Goal: Navigation & Orientation: Find specific page/section

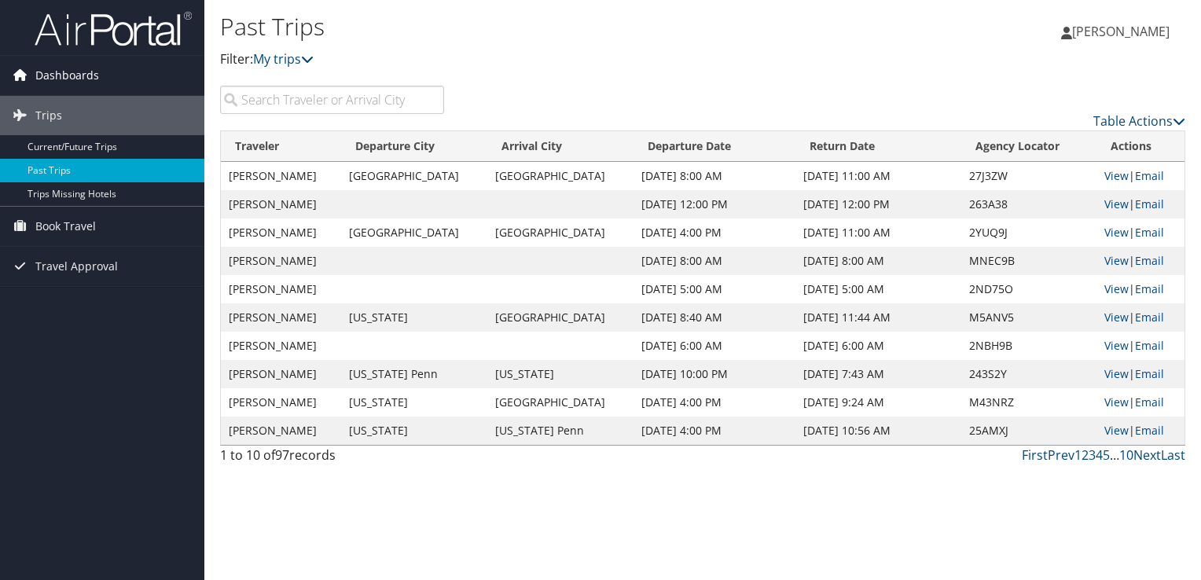
click at [83, 73] on span "Dashboards" at bounding box center [67, 75] width 64 height 39
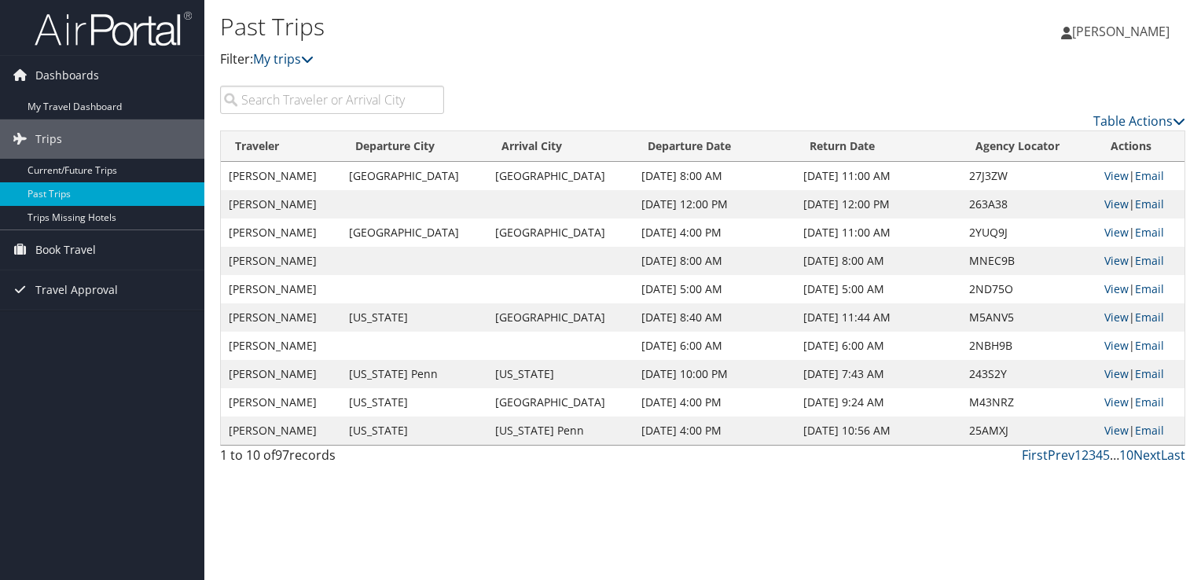
click at [79, 33] on img at bounding box center [113, 28] width 157 height 37
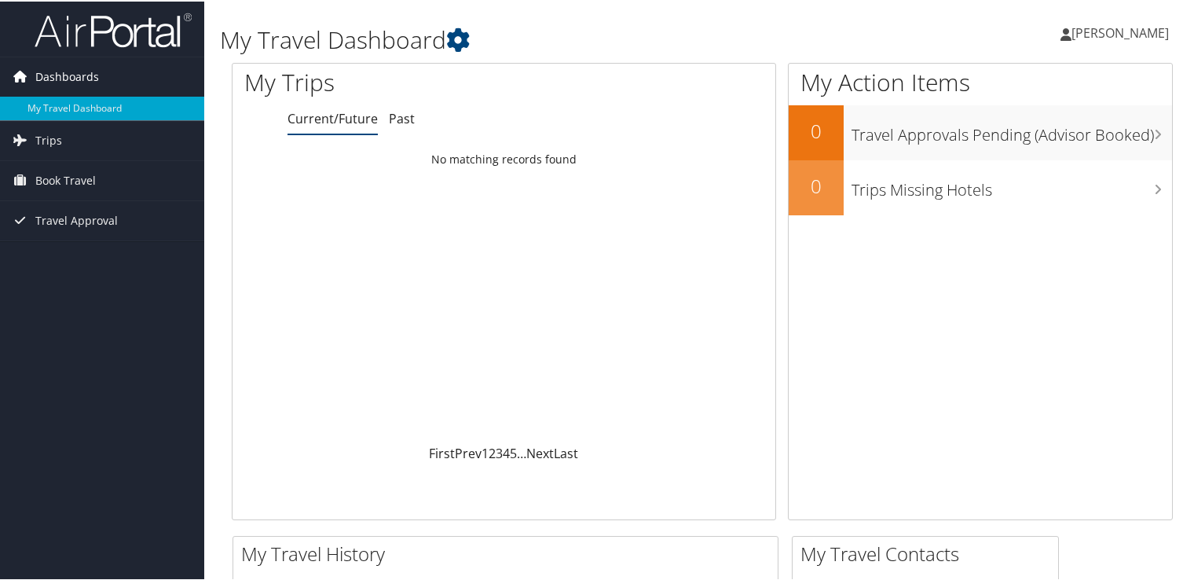
click at [60, 79] on span "Dashboards" at bounding box center [67, 75] width 64 height 39
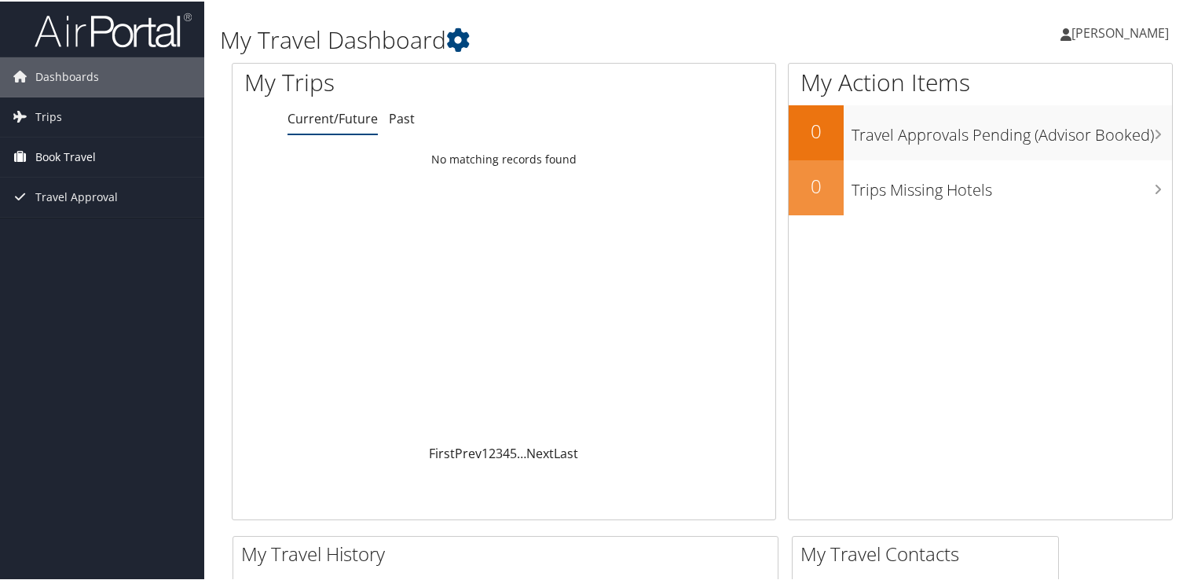
click at [132, 159] on link "Book Travel" at bounding box center [102, 155] width 204 height 39
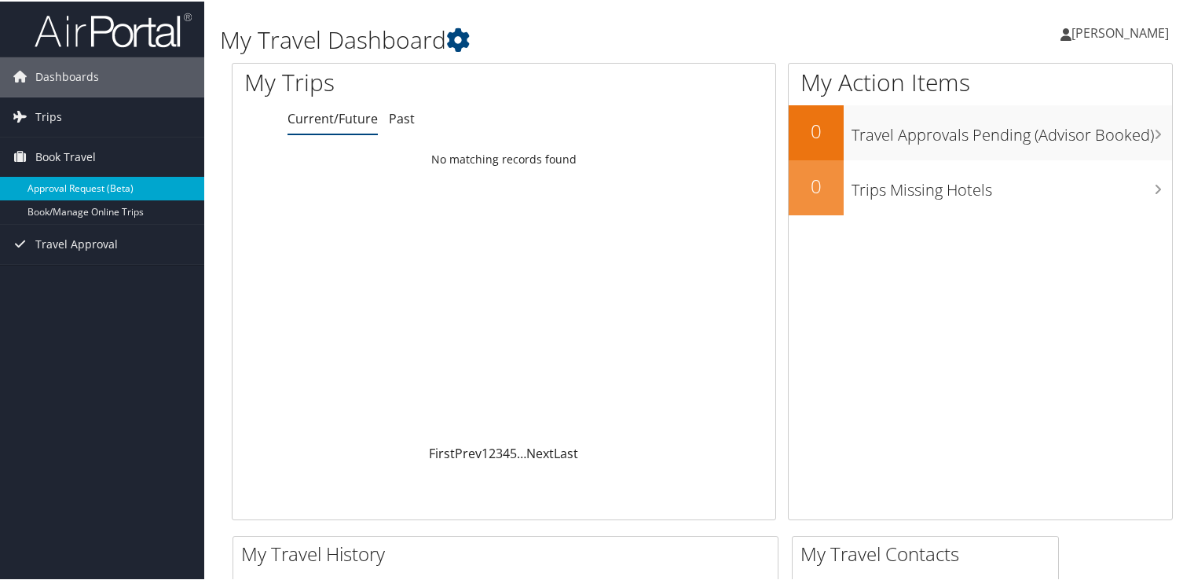
click at [103, 189] on link "Approval Request (Beta)" at bounding box center [102, 187] width 204 height 24
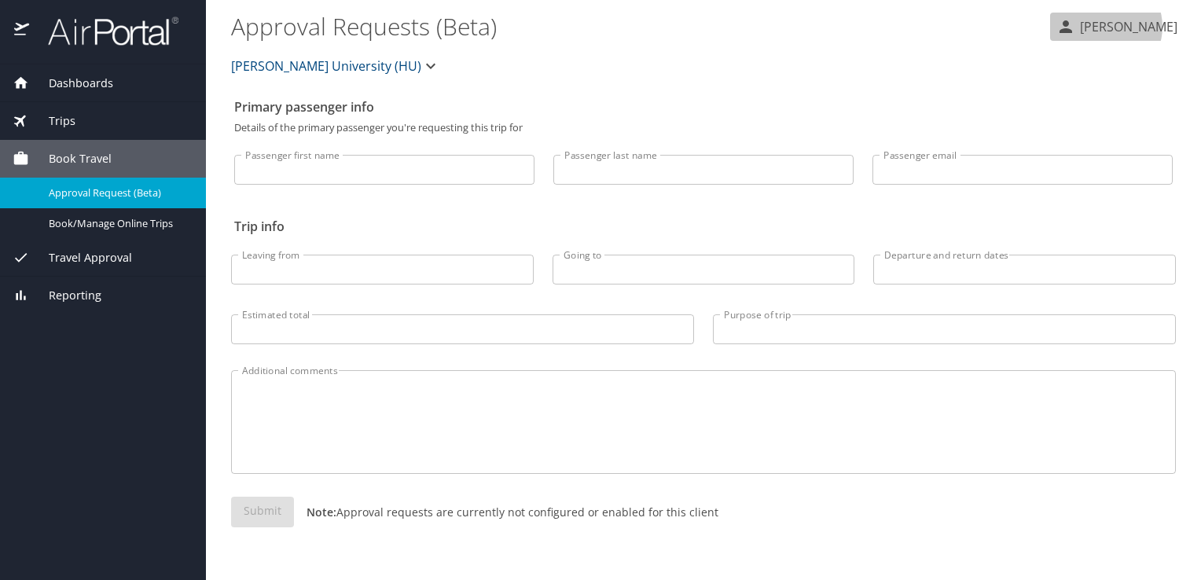
click at [1125, 27] on p "[PERSON_NAME]" at bounding box center [1126, 26] width 102 height 19
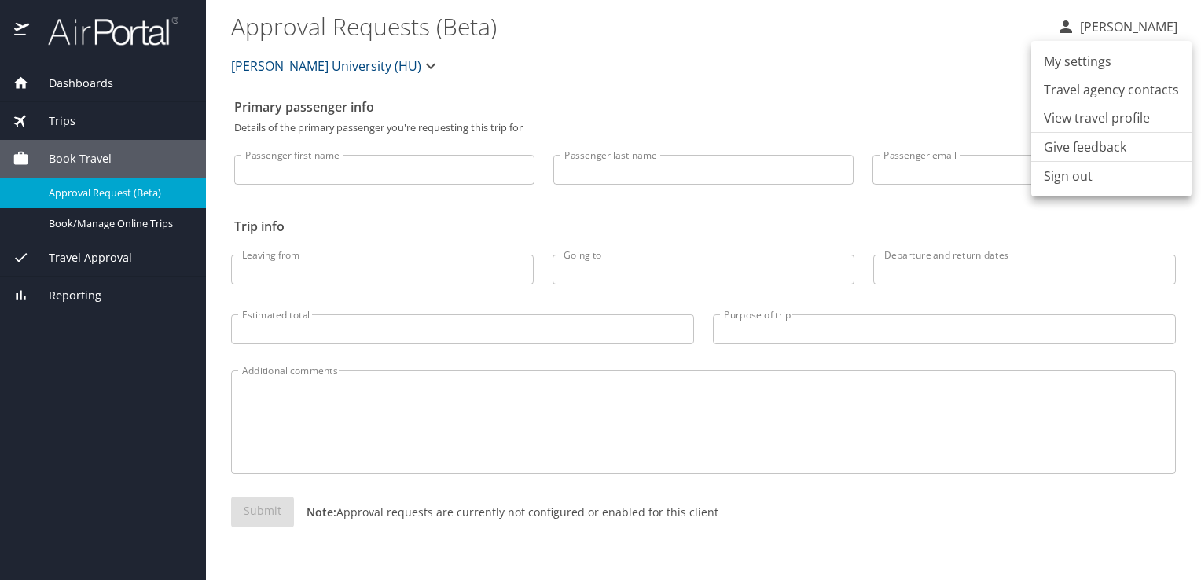
click at [61, 86] on div at bounding box center [600, 290] width 1201 height 580
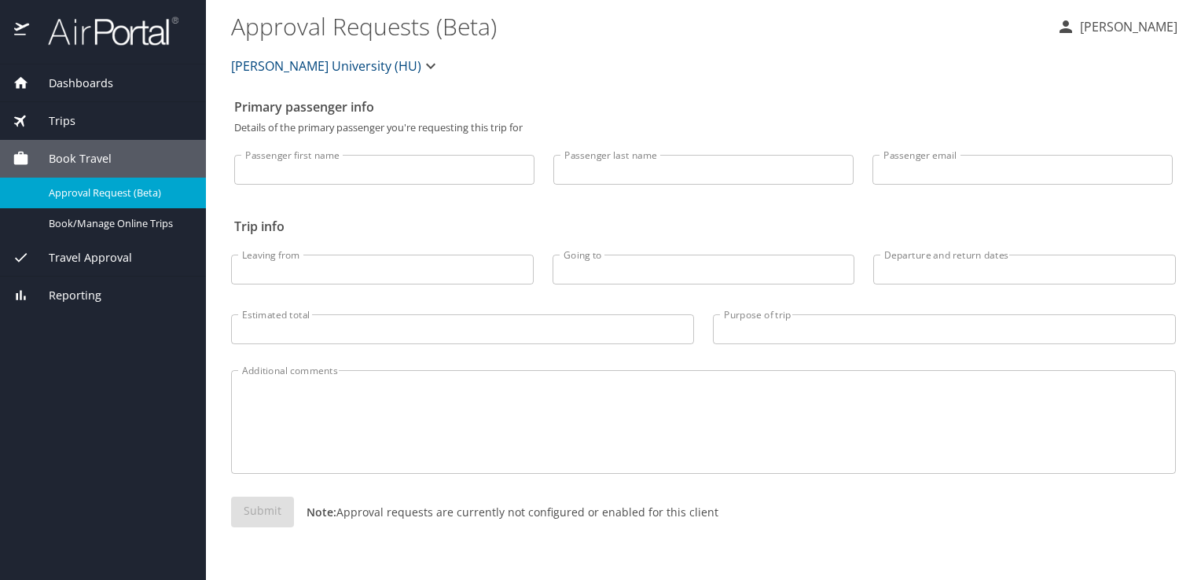
click at [86, 80] on span "Dashboards" at bounding box center [71, 83] width 84 height 17
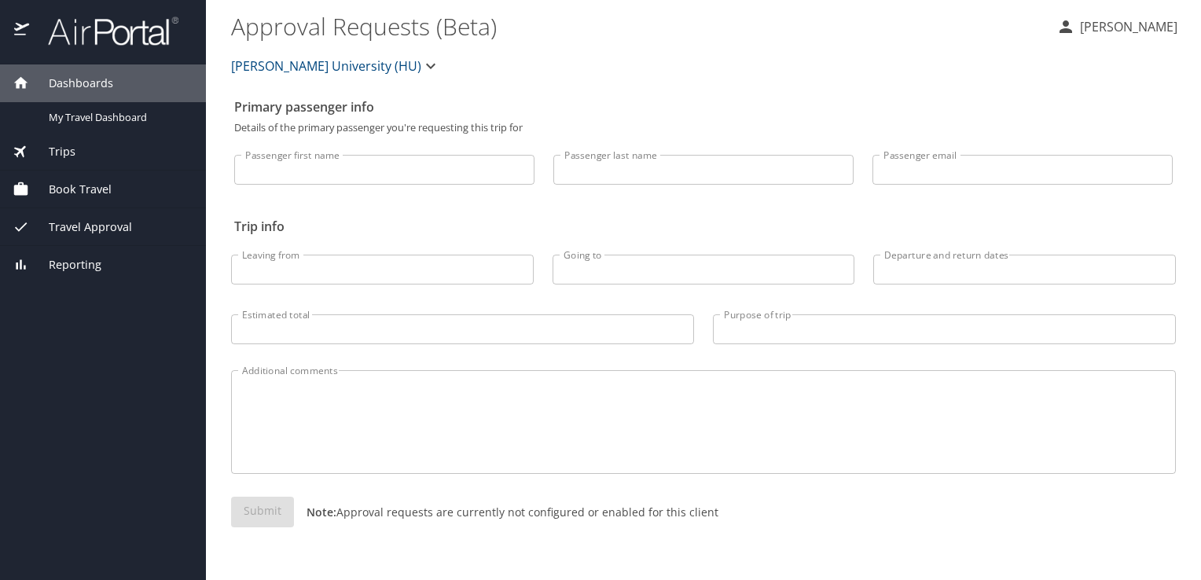
click at [93, 26] on img at bounding box center [105, 31] width 148 height 31
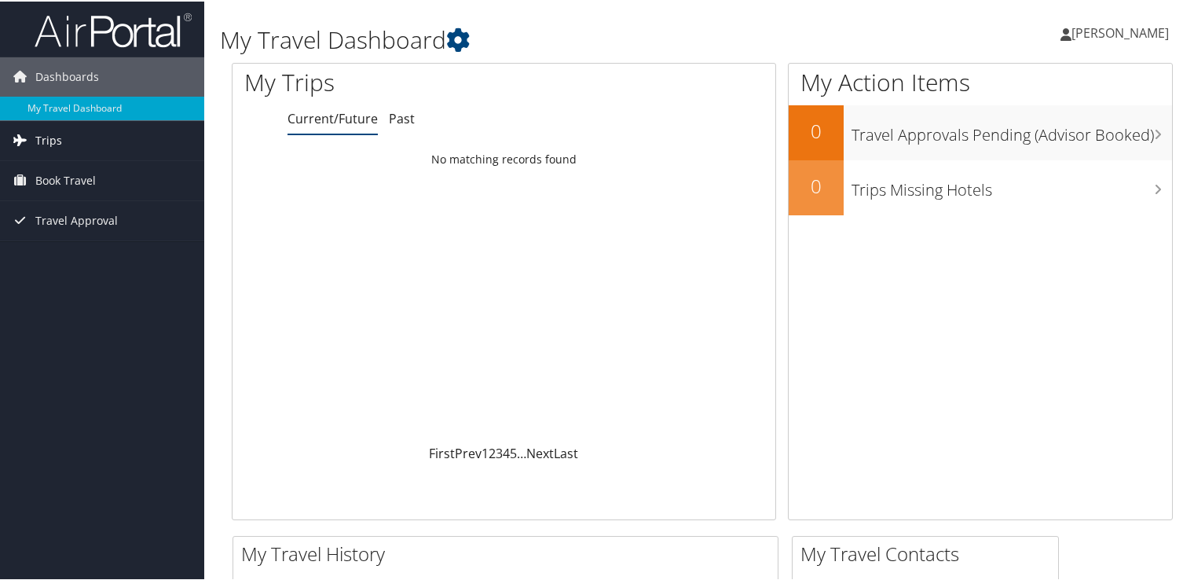
click at [66, 143] on link "Trips" at bounding box center [102, 138] width 204 height 39
click at [52, 137] on span "Trips" at bounding box center [48, 138] width 27 height 39
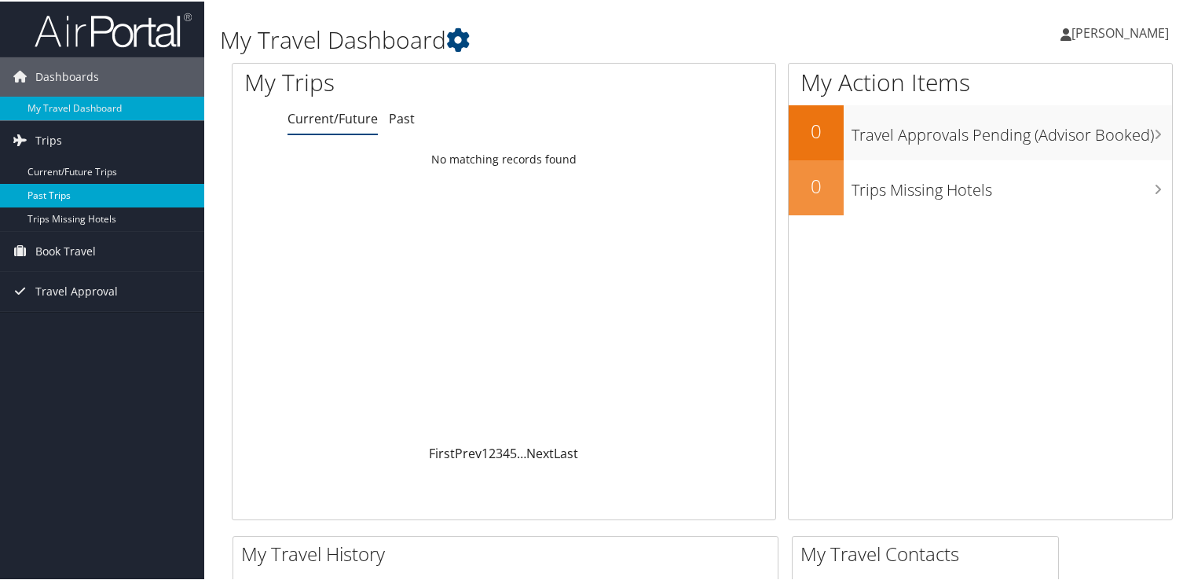
click at [62, 195] on link "Past Trips" at bounding box center [102, 194] width 204 height 24
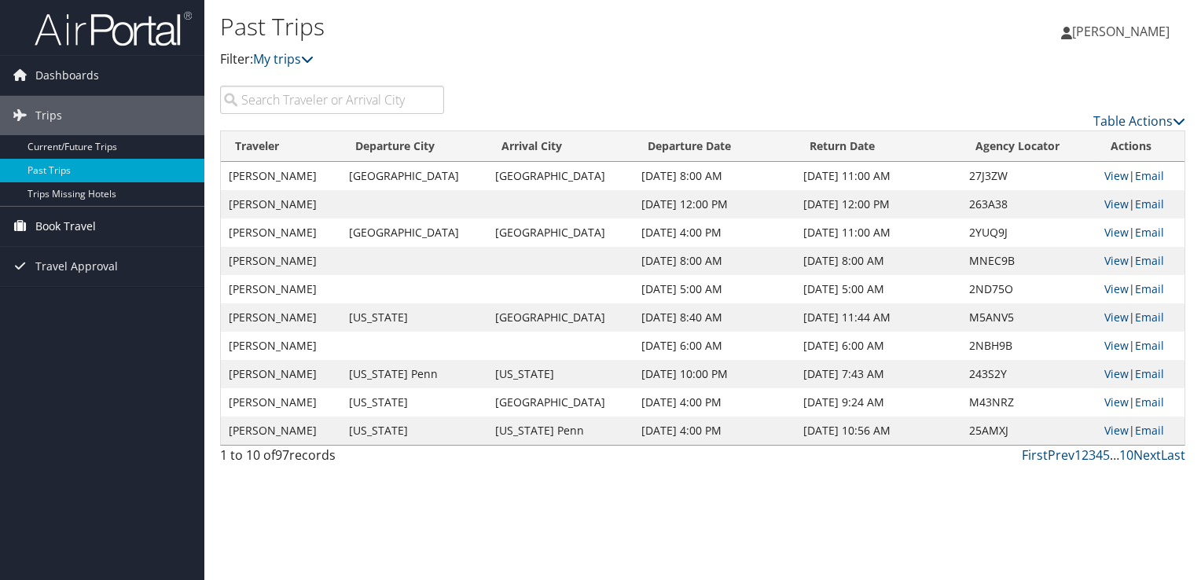
click at [83, 225] on span "Book Travel" at bounding box center [65, 226] width 61 height 39
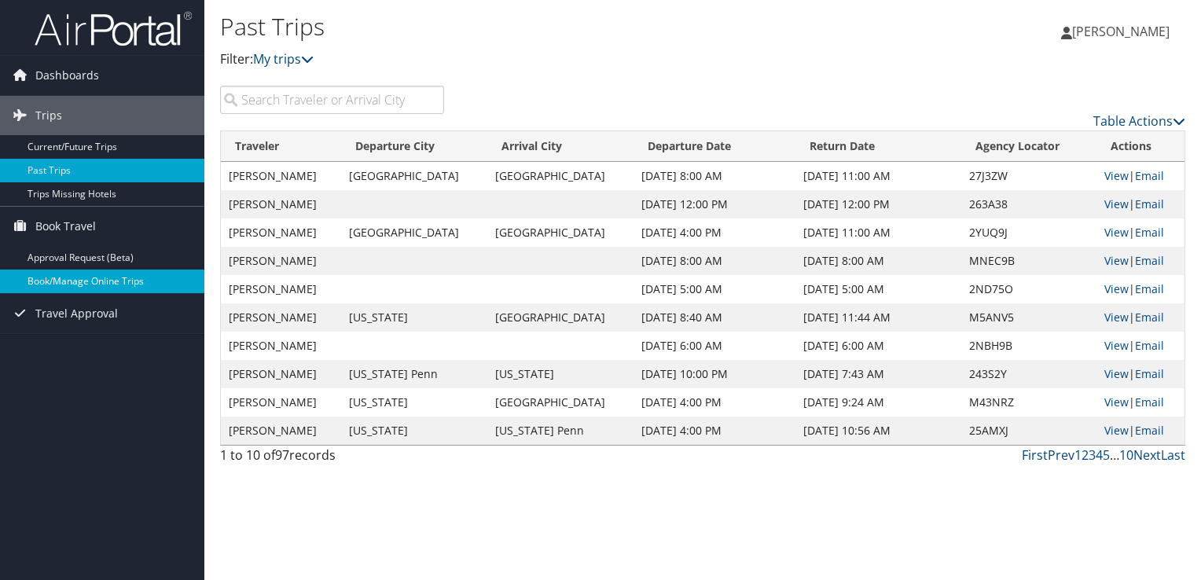
click at [75, 281] on link "Book/Manage Online Trips" at bounding box center [102, 282] width 204 height 24
